Goal: Task Accomplishment & Management: Use online tool/utility

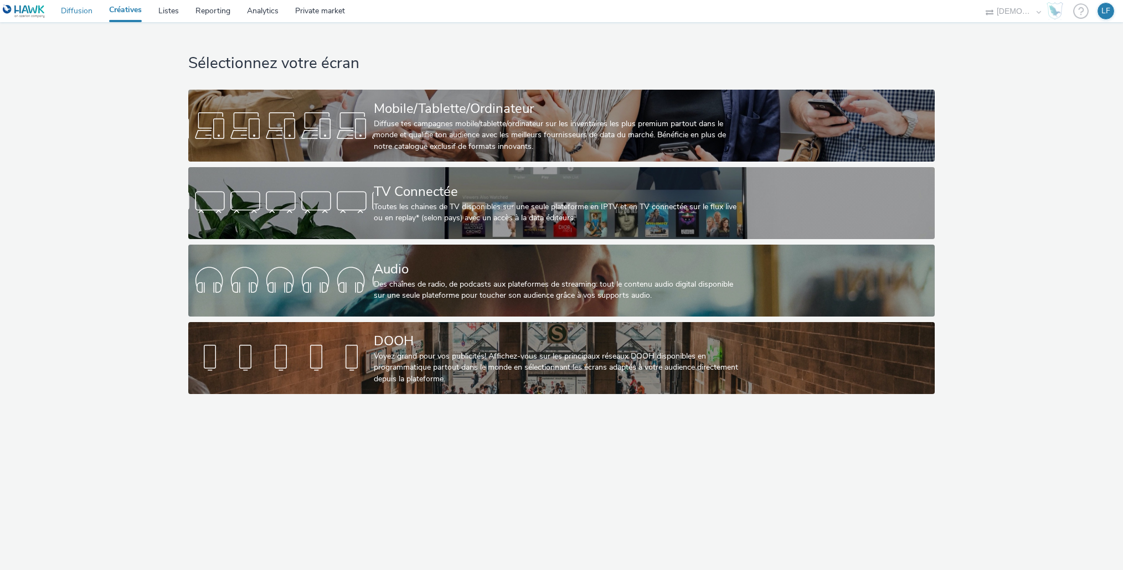
click at [80, 12] on link "Diffusion" at bounding box center [77, 11] width 48 height 22
click at [85, 12] on link "Diffusion" at bounding box center [77, 11] width 48 height 22
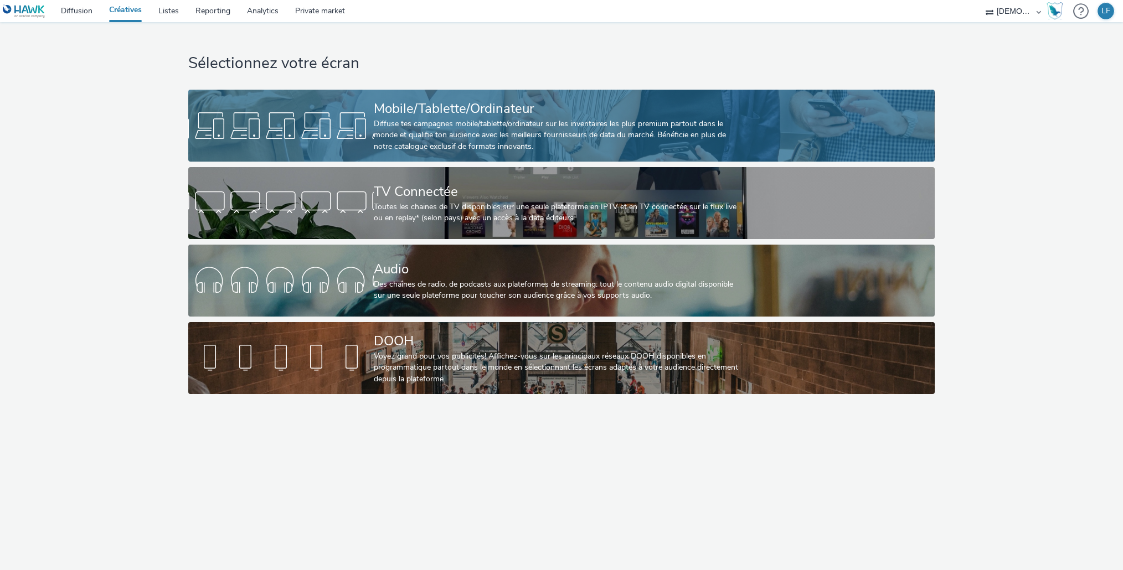
click at [600, 132] on div "Diffuse tes campagnes mobile/tablette/ordinateur sur les inventaires les plus p…" at bounding box center [559, 135] width 371 height 34
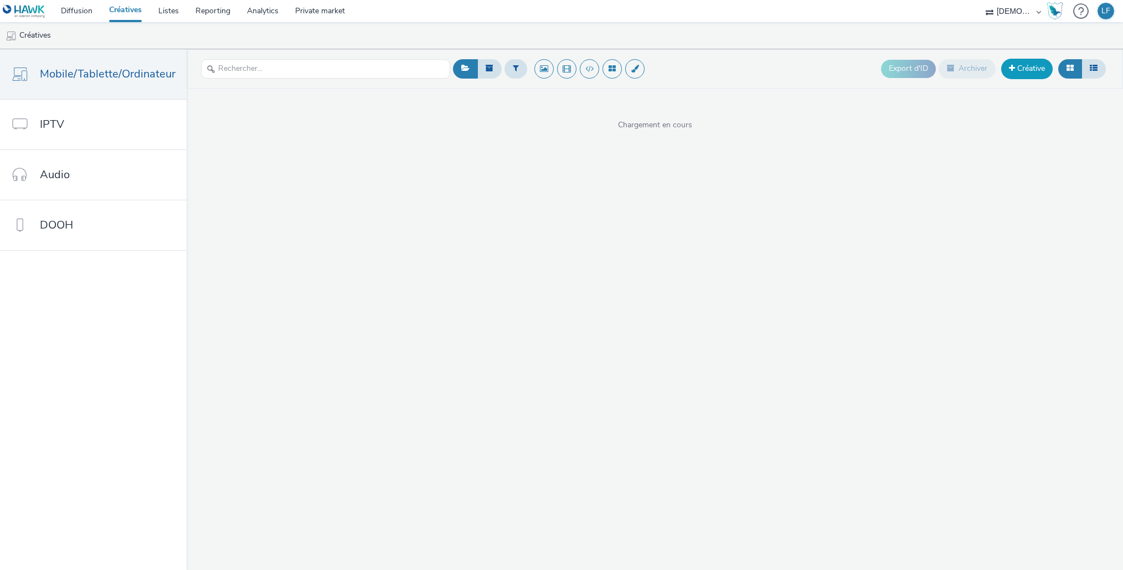
click at [1029, 61] on link "Créative" at bounding box center [1026, 69] width 51 height 20
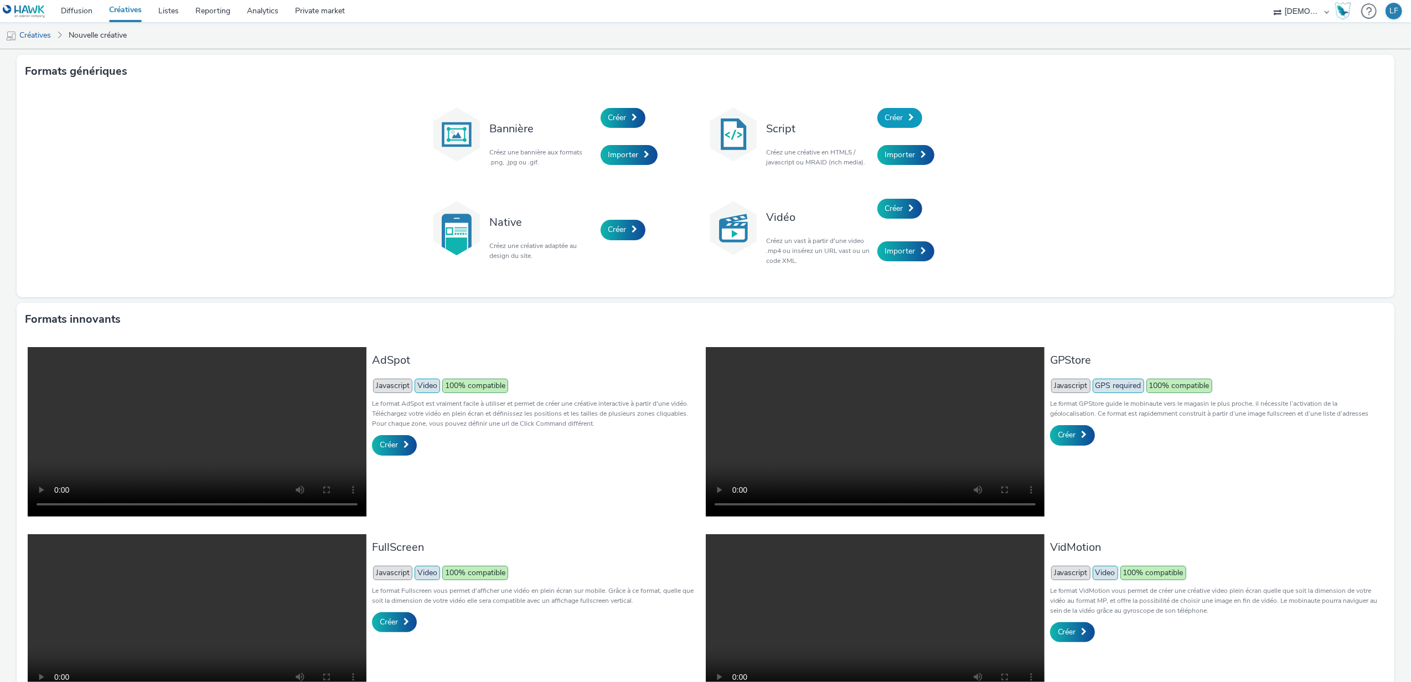
click at [885, 118] on span "Créer" at bounding box center [894, 117] width 18 height 11
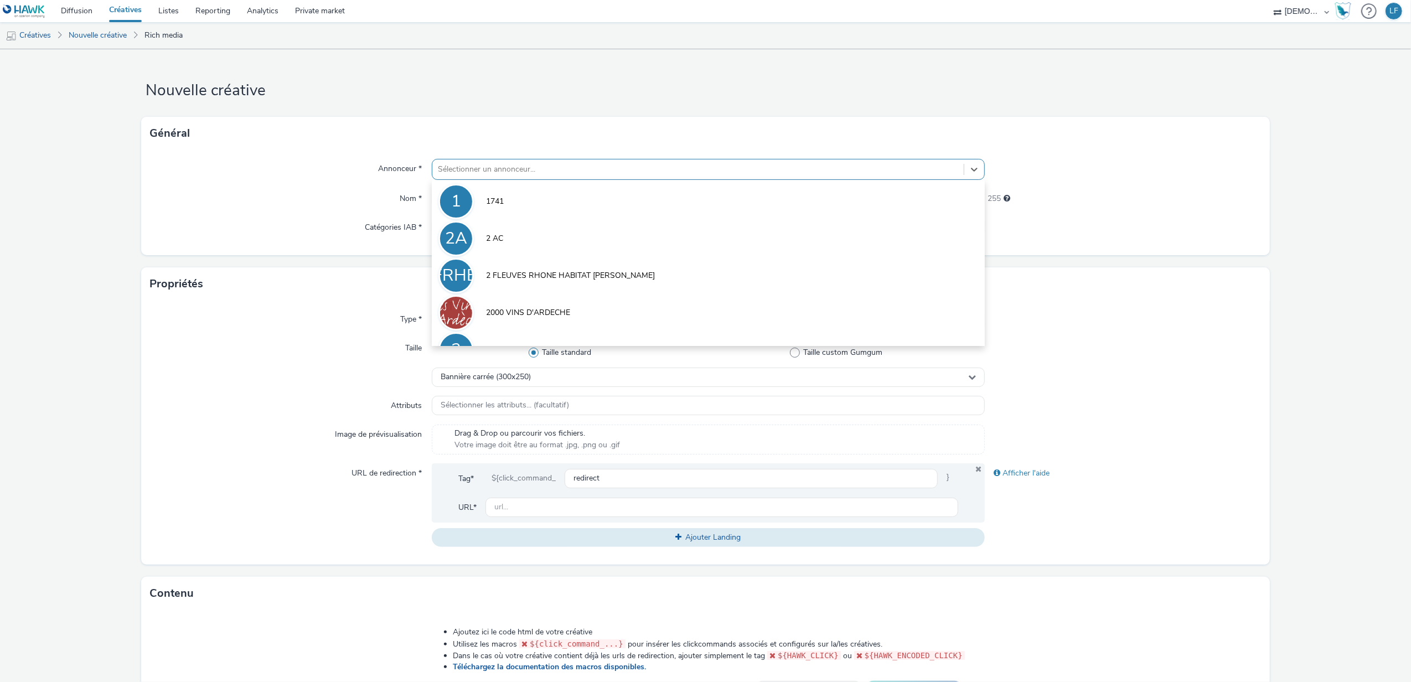
click at [620, 172] on div at bounding box center [698, 169] width 521 height 13
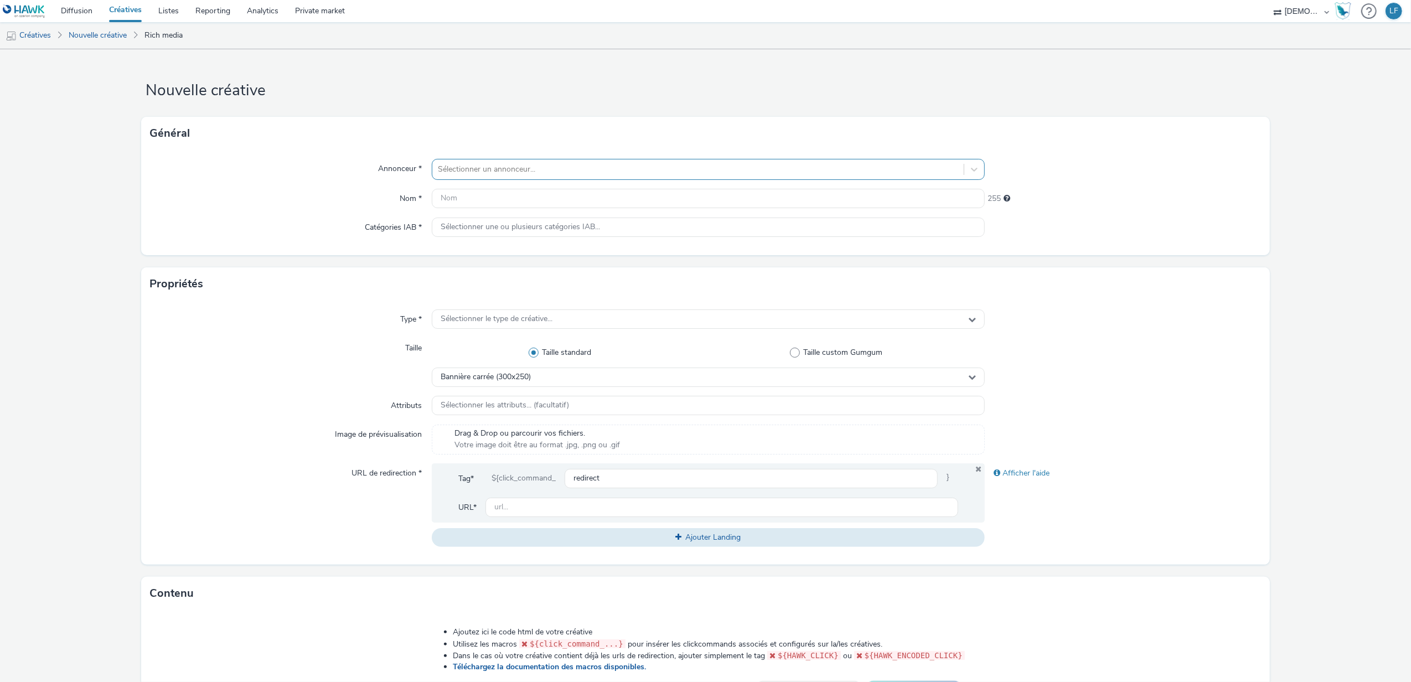
click at [700, 169] on div at bounding box center [698, 169] width 521 height 13
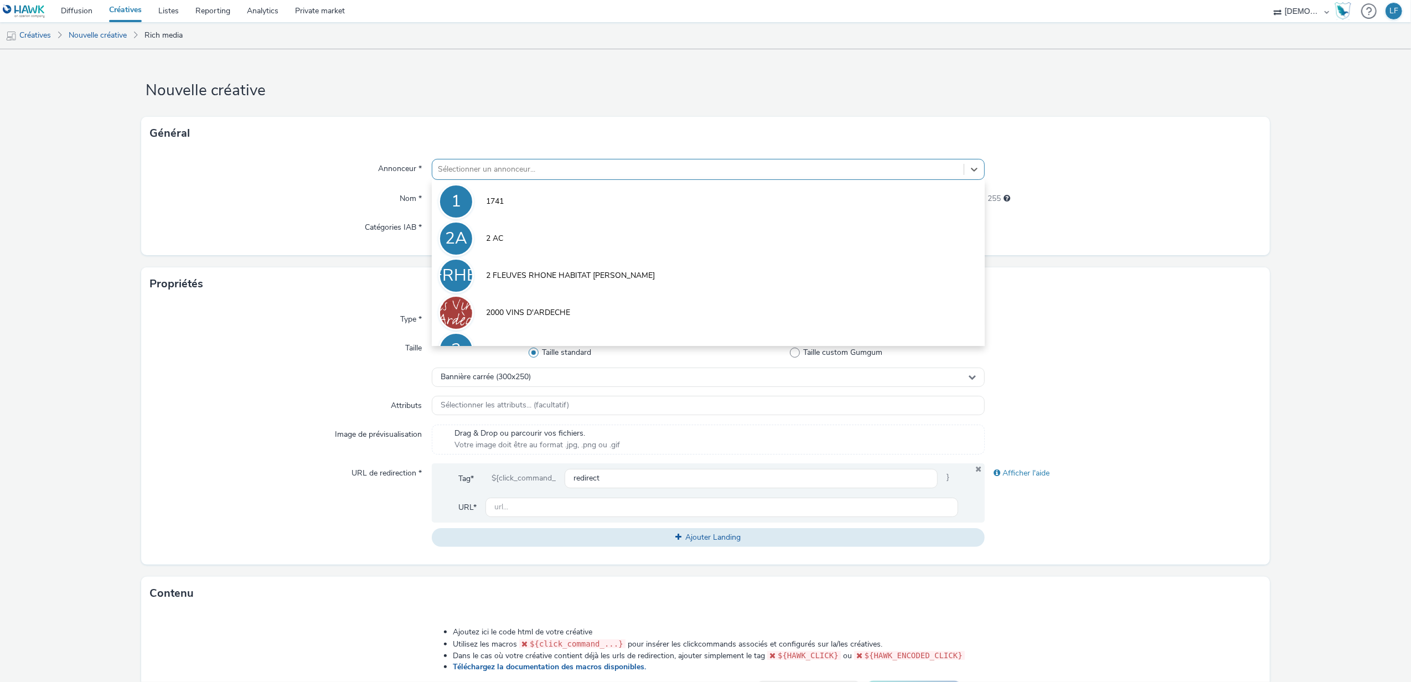
paste input "ENTREPOT DU BRICOLAGE EAN"
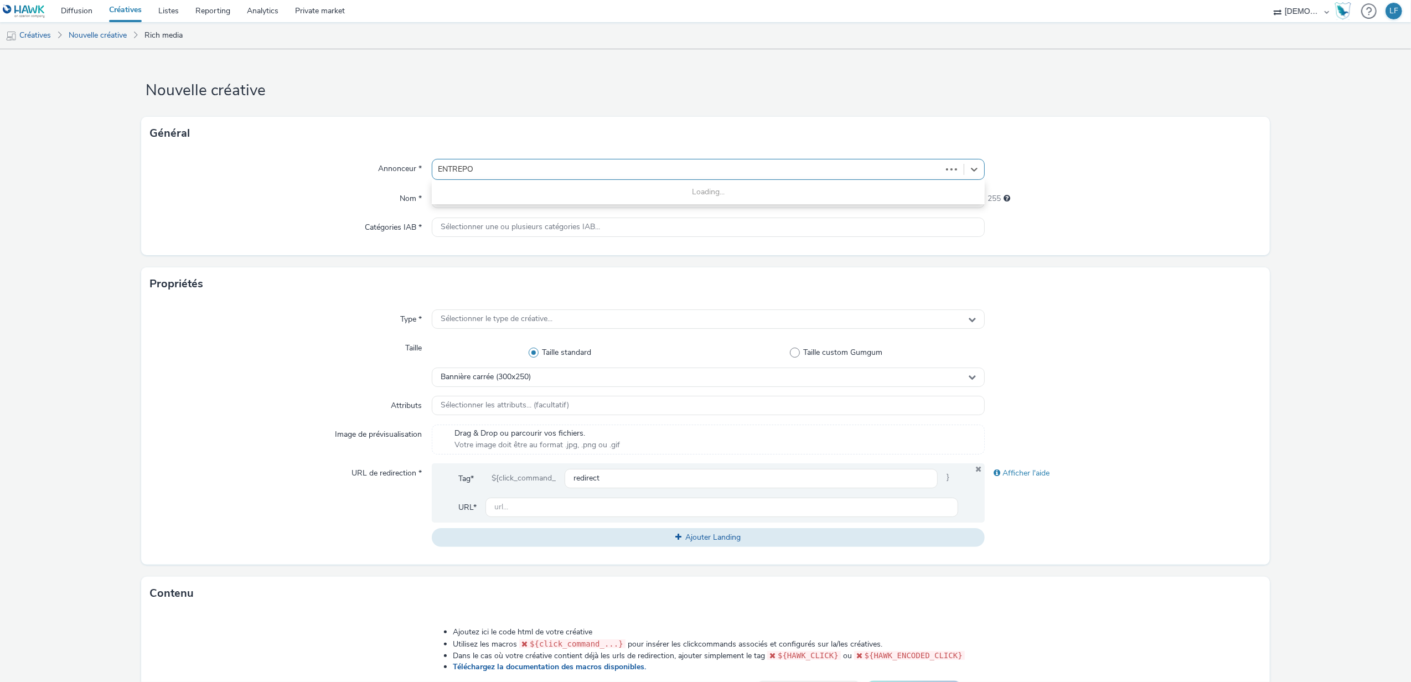
type input "ENTREP"
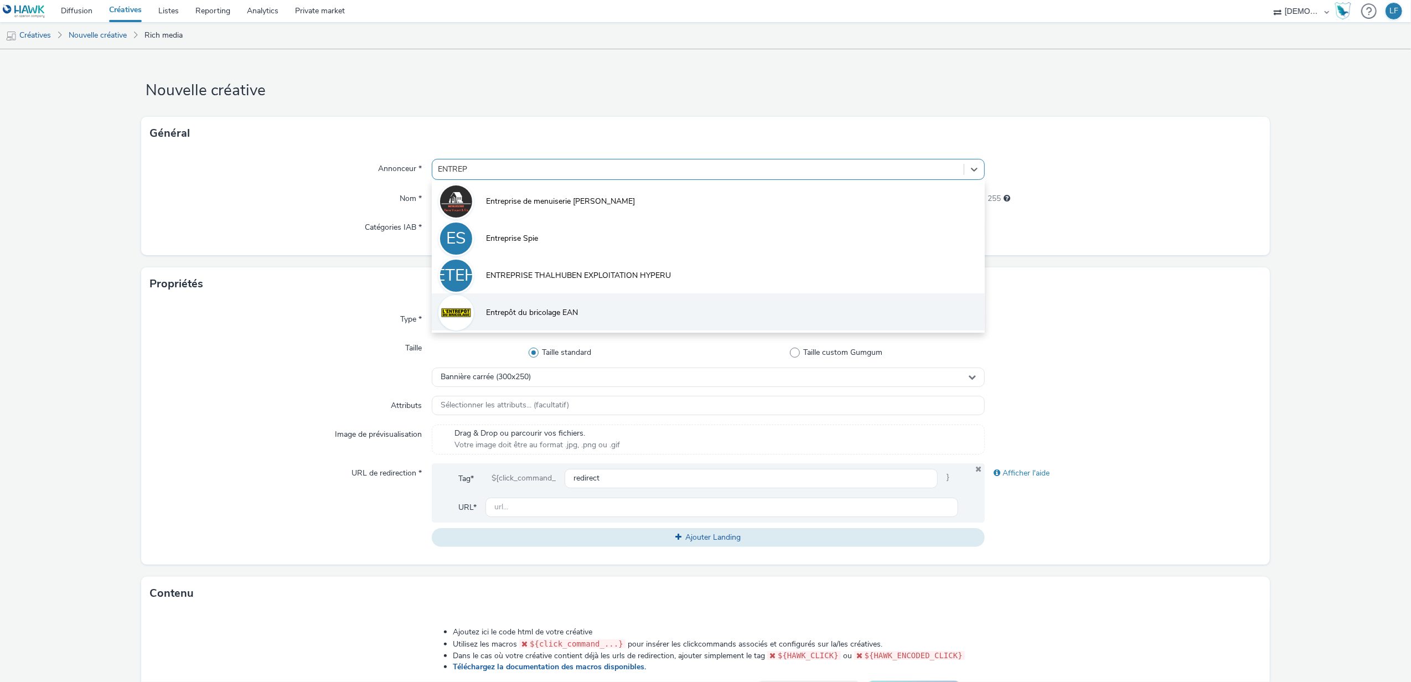
click at [648, 298] on li "Entrepôt du bricolage EAN" at bounding box center [708, 311] width 553 height 37
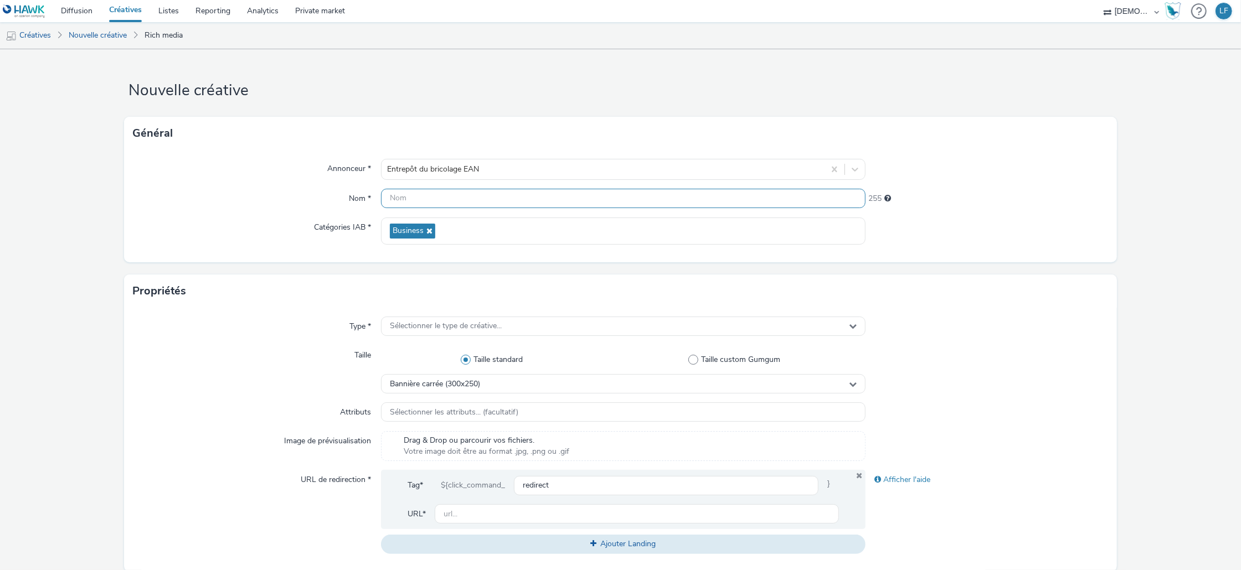
click at [404, 199] on input "text" at bounding box center [623, 198] width 485 height 19
paste input "320x480"
type input "320x480"
click at [643, 323] on div "Sélectionner le type de créative..." at bounding box center [623, 326] width 485 height 19
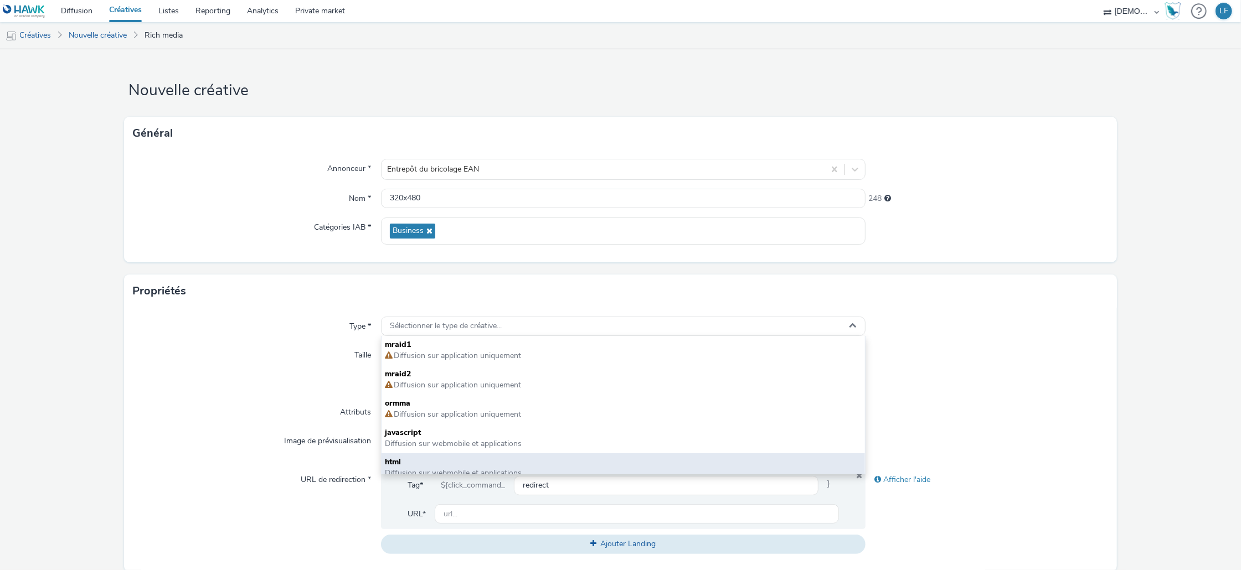
drag, startPoint x: 489, startPoint y: 459, endPoint x: 508, endPoint y: 431, distance: 33.6
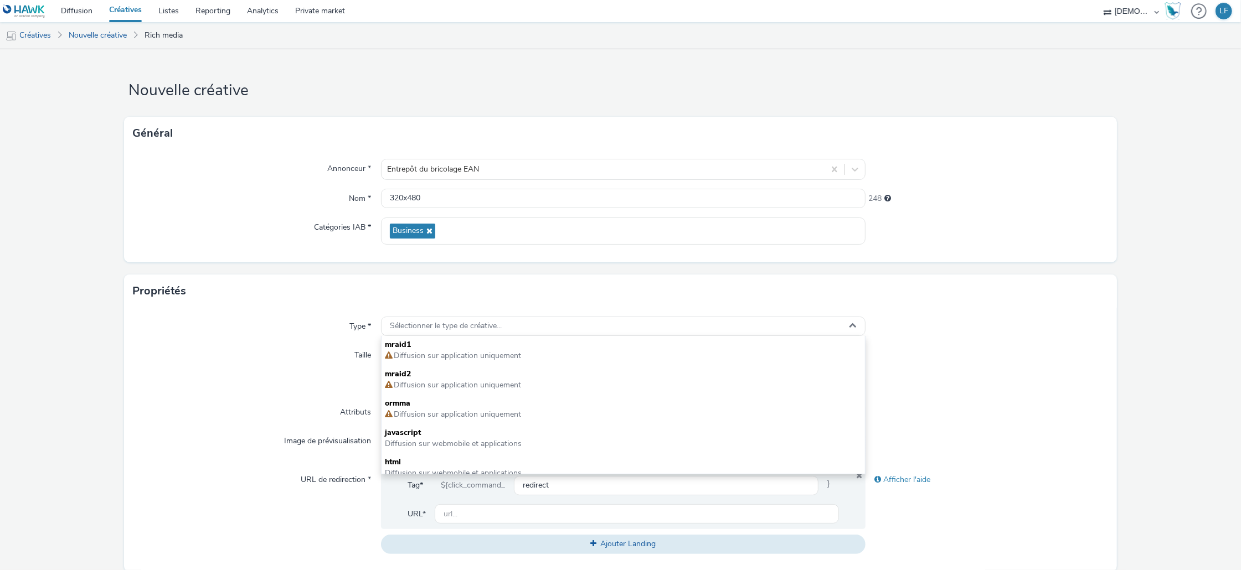
click at [490, 459] on span "html" at bounding box center [623, 462] width 477 height 11
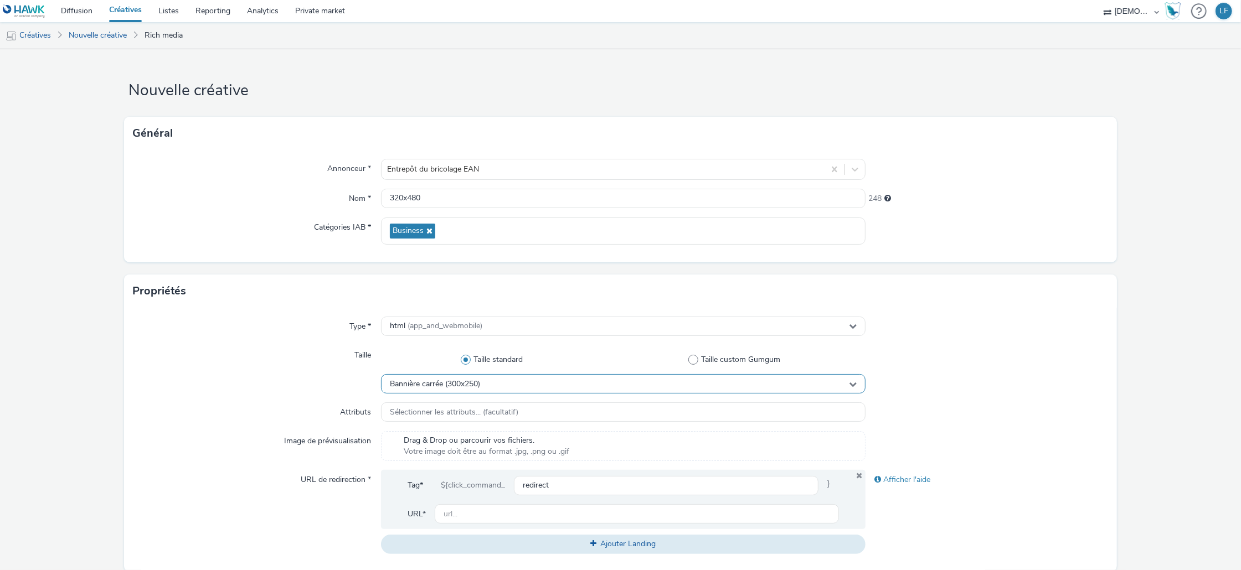
click at [508, 384] on div "Bannière carrée (300x250)" at bounding box center [623, 383] width 485 height 19
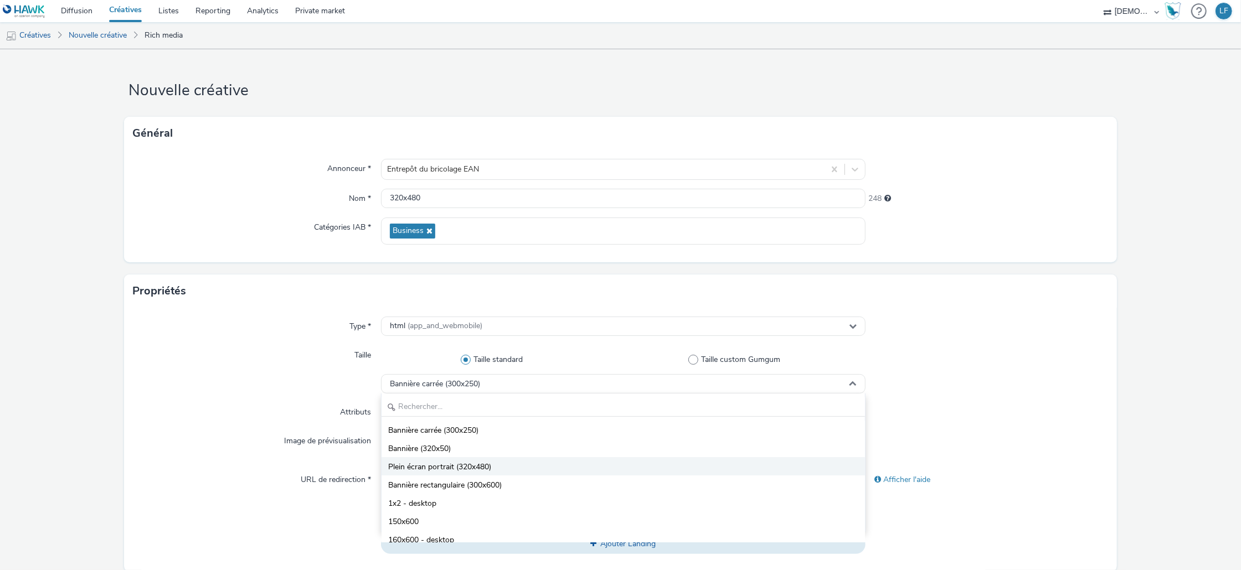
click at [505, 467] on li "Plein écran portrait (320x480)" at bounding box center [623, 466] width 483 height 18
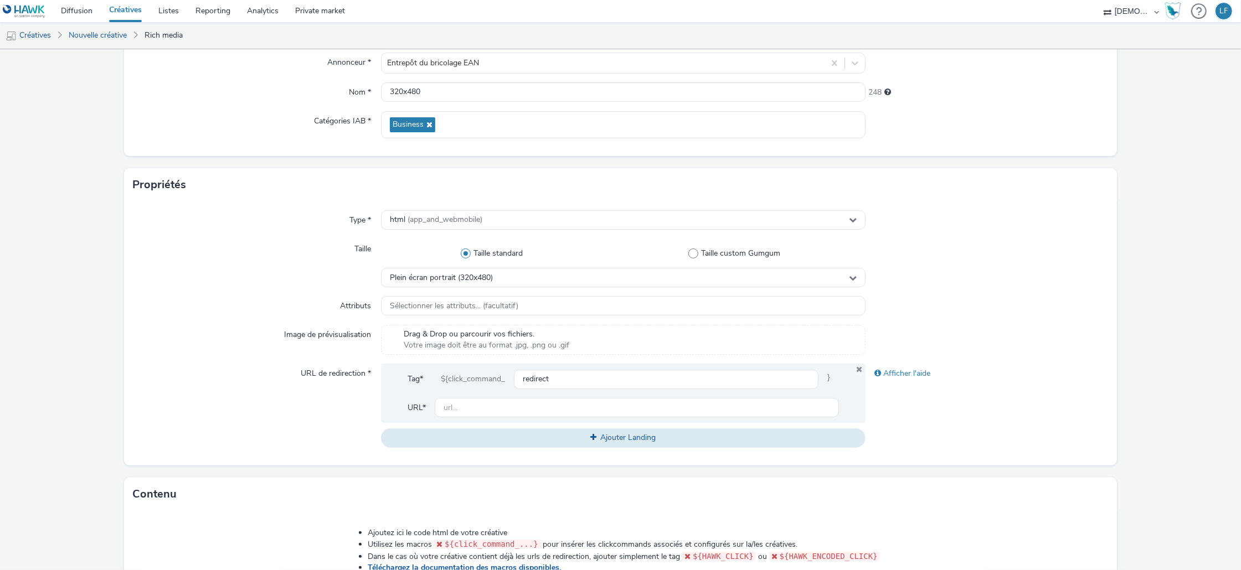
scroll to position [147, 0]
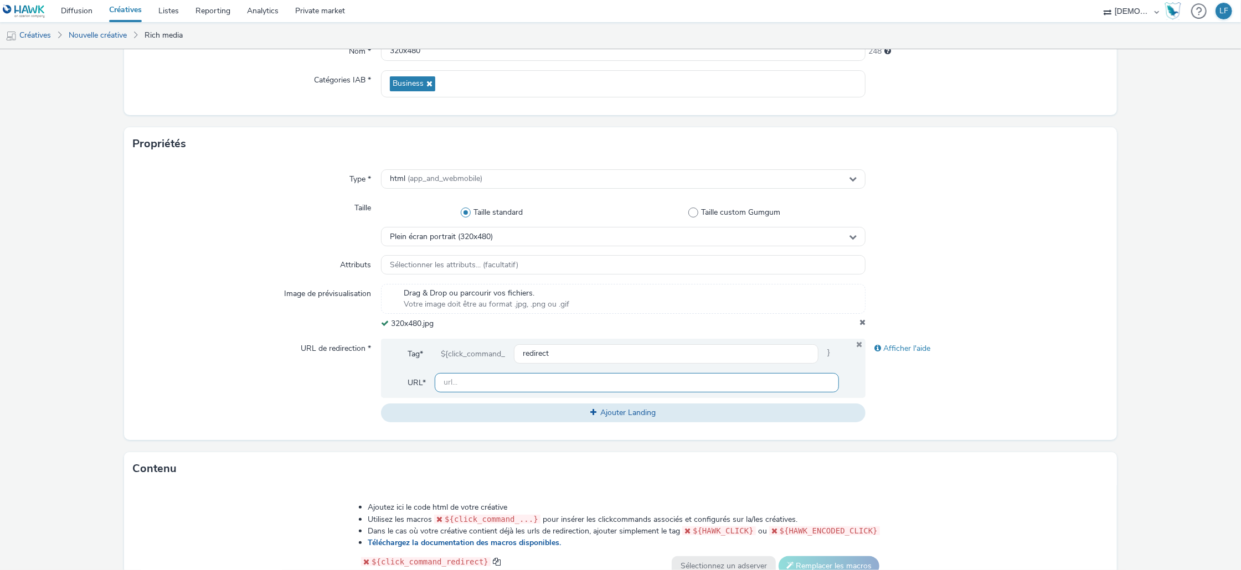
click at [656, 375] on input "text" at bounding box center [637, 382] width 404 height 19
paste input "https://www.entrepot-du-bricolage.fr/mon-magasin/champagnole?utm_source=ERV&utm…"
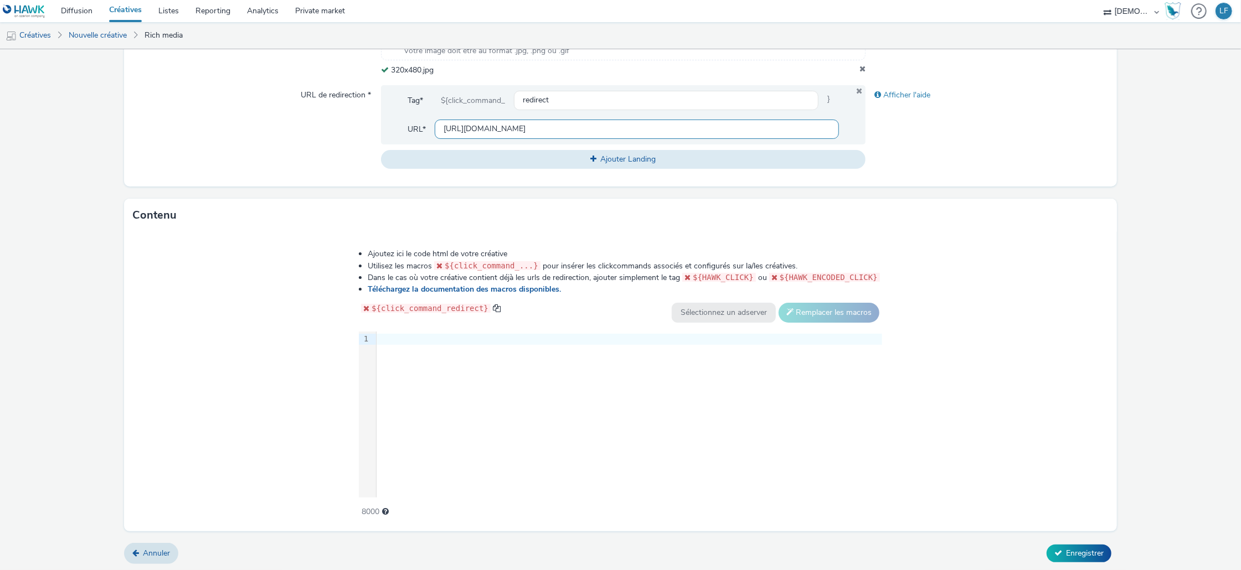
scroll to position [403, 0]
type input "https://www.entrepot-du-bricolage.fr/mon-magasin/champagnole?utm_source=ERV&utm…"
click at [735, 399] on div "9 1 ›" at bounding box center [620, 412] width 523 height 166
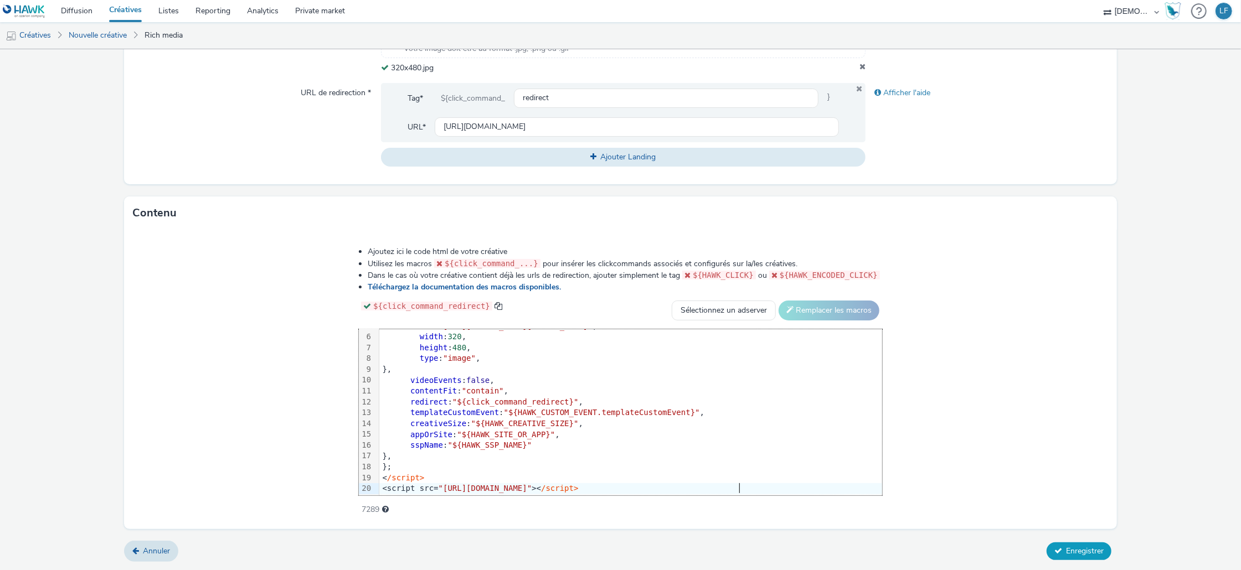
click at [1077, 548] on span "Enregistrer" at bounding box center [1085, 551] width 38 height 11
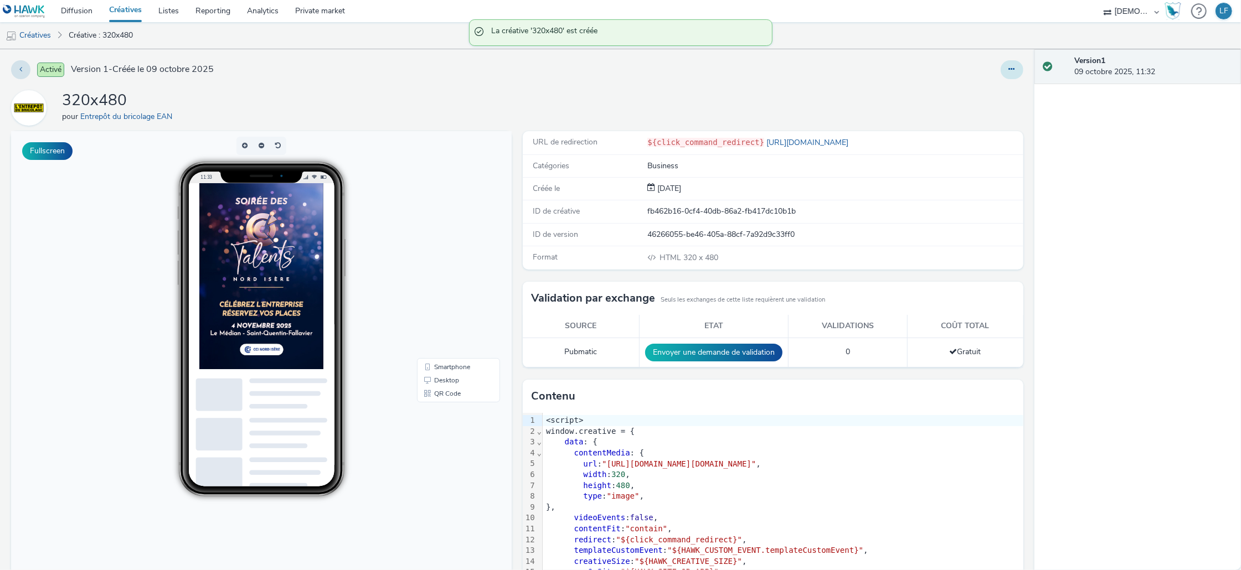
click at [1001, 62] on button at bounding box center [1012, 69] width 23 height 19
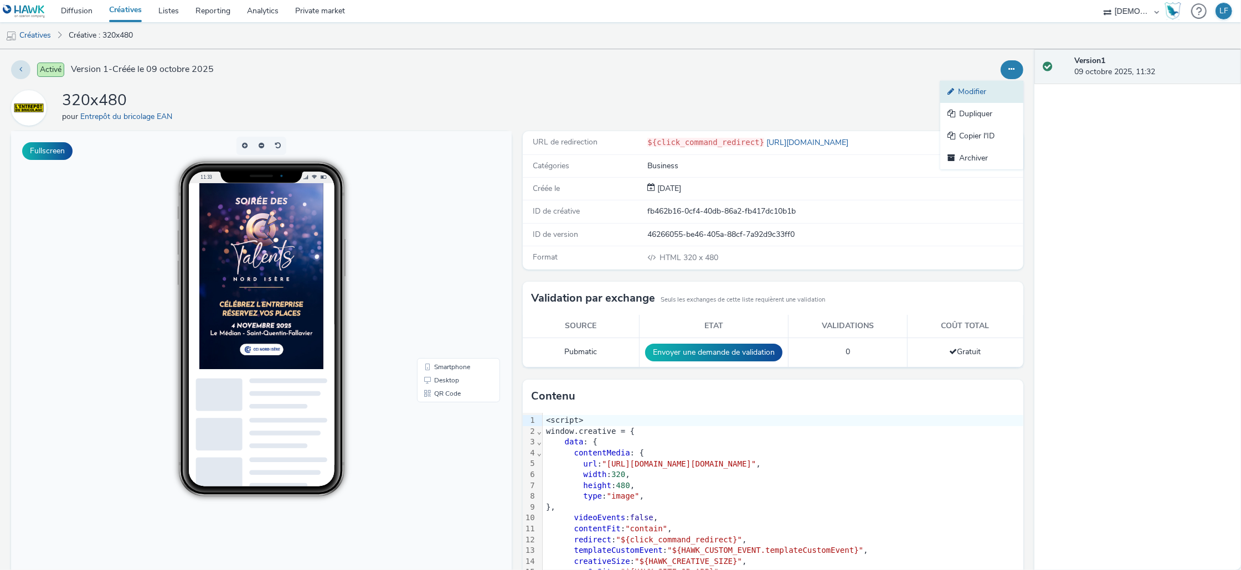
click at [975, 86] on link "Modifier" at bounding box center [981, 92] width 83 height 22
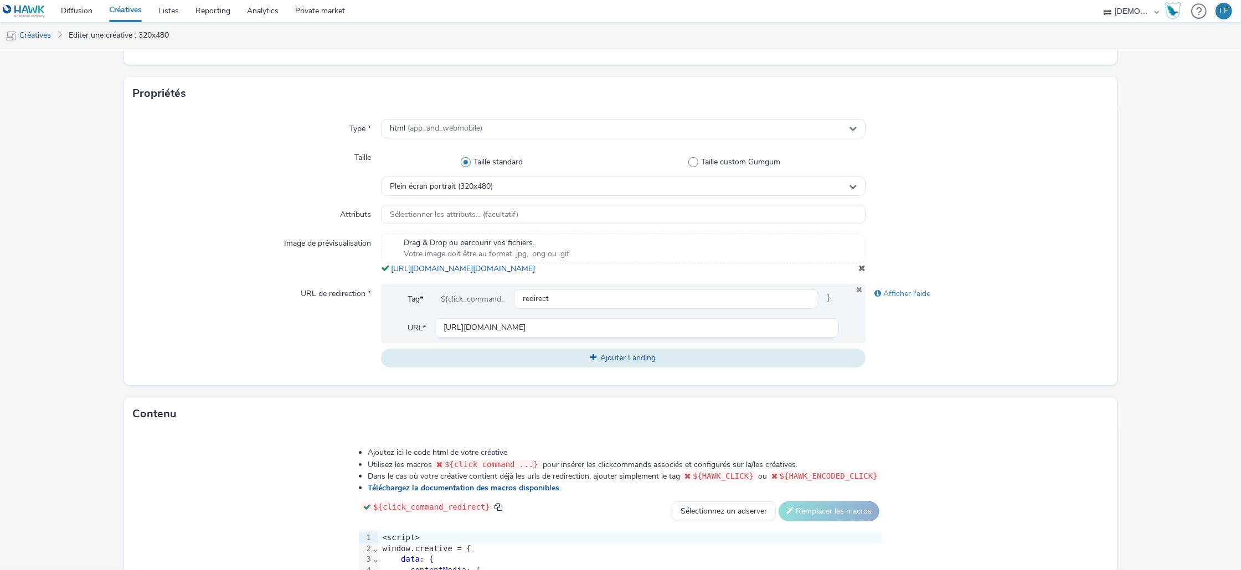
scroll to position [189, 0]
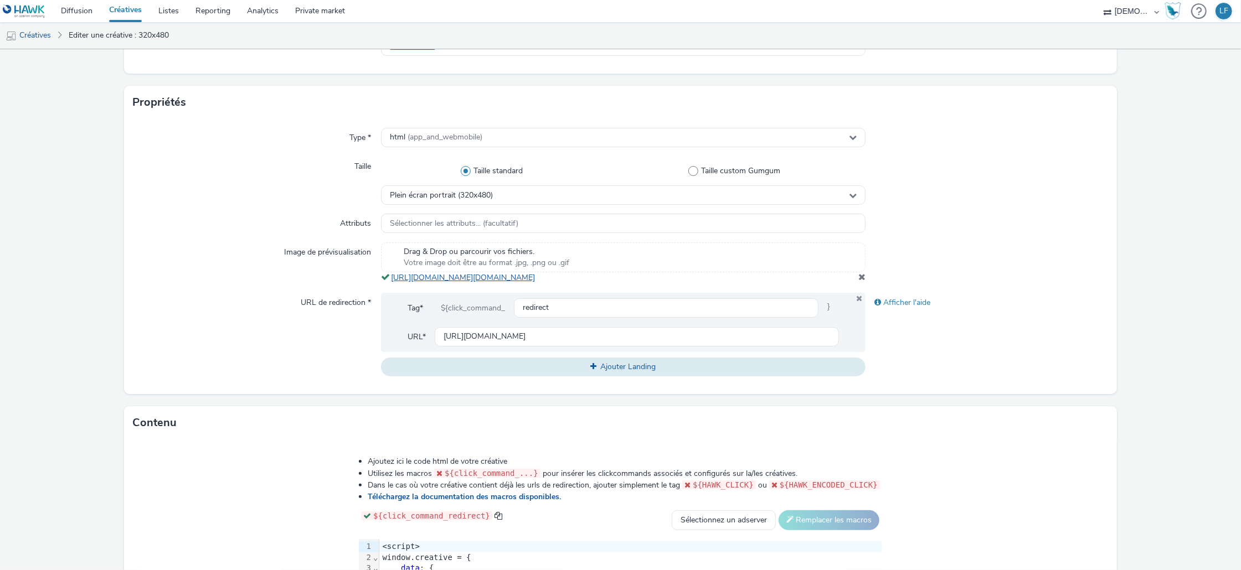
drag, startPoint x: 638, startPoint y: 292, endPoint x: 389, endPoint y: 281, distance: 250.0
click at [389, 281] on div "Drag & Drop ou parcourir vos fichiers. Votre image doit être au format .jpg, .p…" at bounding box center [623, 263] width 485 height 41
copy link "https://tabmo-cdn.s3.eu-west-1.amazonaws.com/hawk.tabmo.io/organizations/38dc92…"
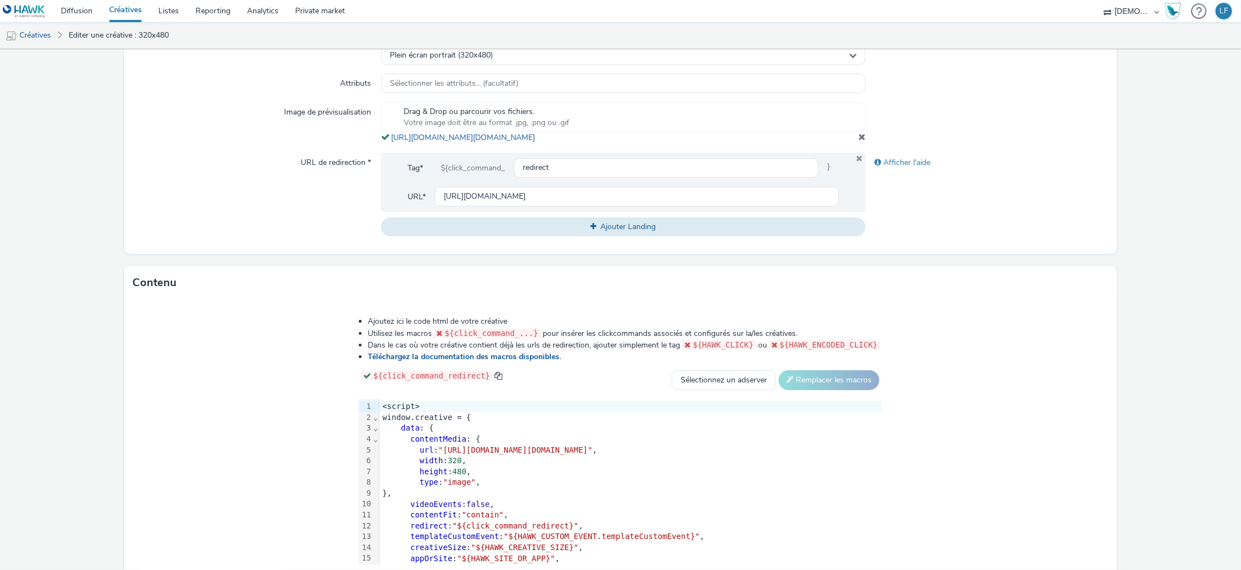
scroll to position [410, 0]
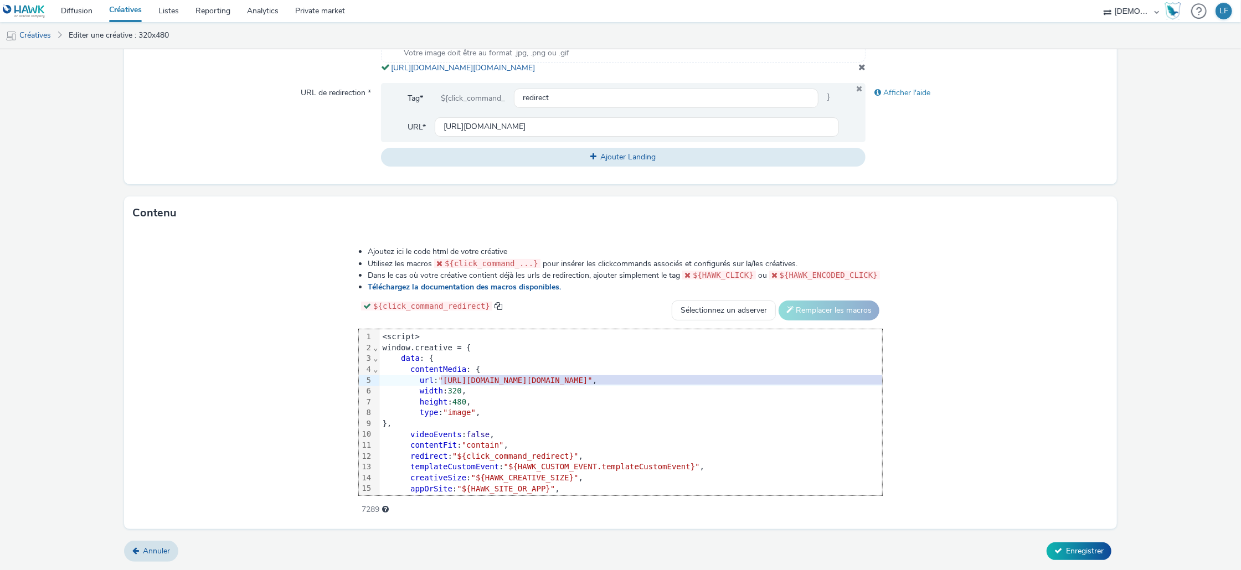
drag, startPoint x: 308, startPoint y: 380, endPoint x: 973, endPoint y: 383, distance: 665.6
click at [592, 379] on span ""https://tabmo-cdn.s3.eu-west-1.amazonaws.com/hawk.tabmo.io/organizations/38dc9…" at bounding box center [516, 380] width 154 height 9
click at [439, 382] on span ""https://tabmo-cdn.s3.eu-west-1.amazonaws.com/hawk.tabmo.io/organizations/38dc9…" at bounding box center [516, 380] width 154 height 9
drag, startPoint x: 308, startPoint y: 379, endPoint x: 986, endPoint y: 377, distance: 677.8
click at [592, 377] on span ""https://tabmo-cdn.s3.eu-west-1.amazonaws.com/hawk.tabmo.io/organizations/38dc9…" at bounding box center [516, 380] width 154 height 9
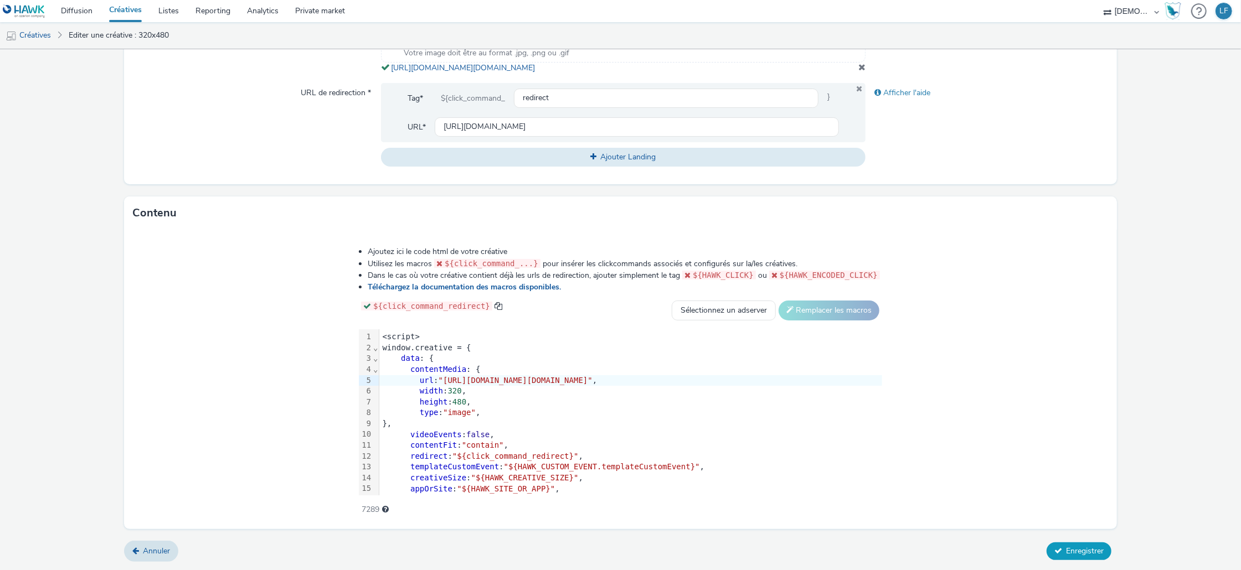
click at [1076, 552] on span "Enregistrer" at bounding box center [1085, 551] width 38 height 11
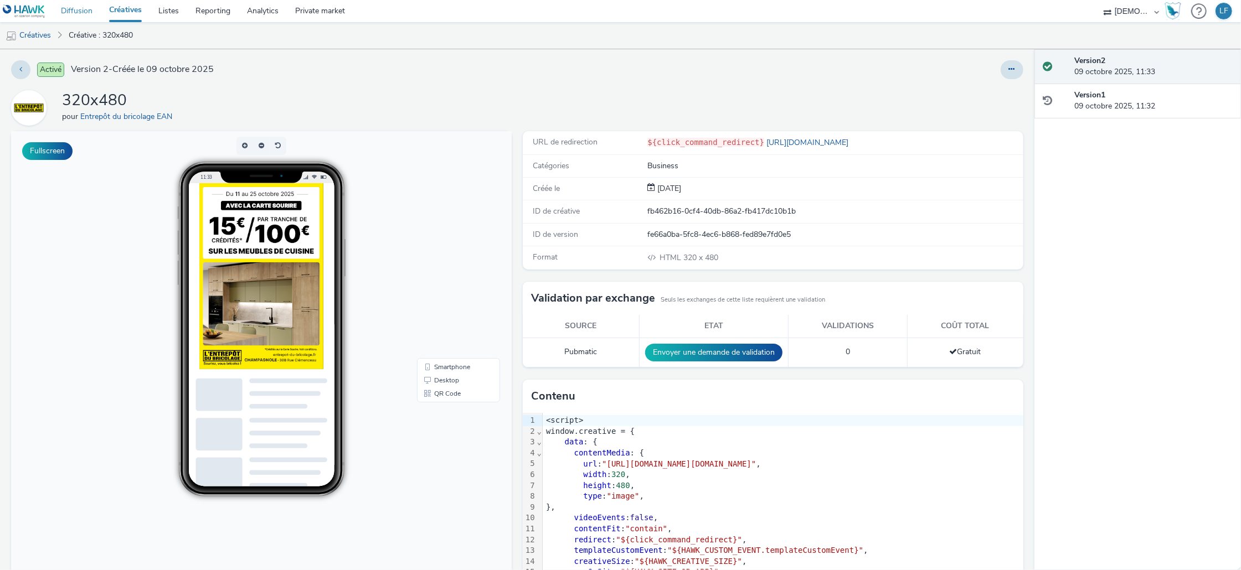
click at [84, 8] on link "Diffusion" at bounding box center [77, 11] width 48 height 22
